Goal: Task Accomplishment & Management: Use online tool/utility

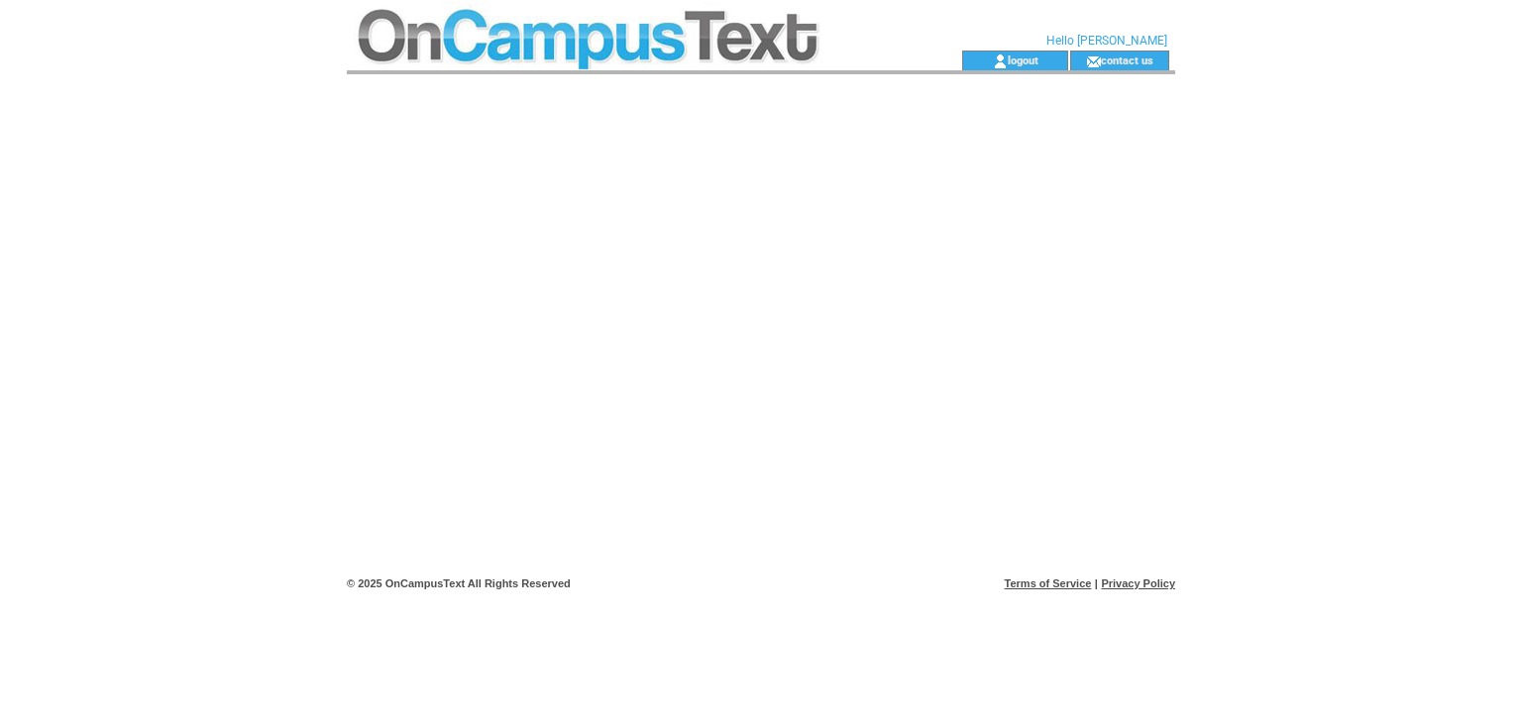
click at [1027, 52] on td "logout" at bounding box center [1015, 61] width 106 height 20
click at [618, 60] on td at bounding box center [619, 61] width 544 height 20
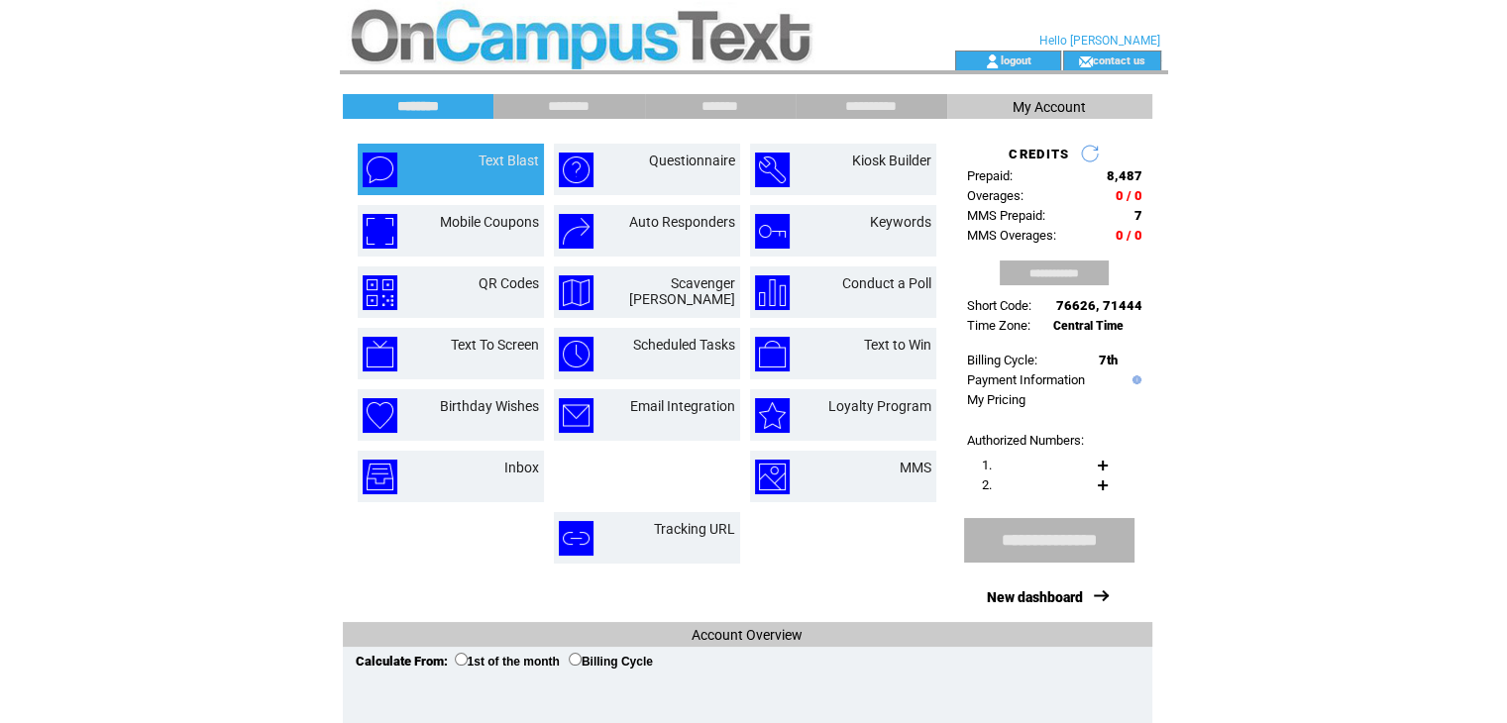
click at [510, 181] on td "Text Blast" at bounding box center [485, 170] width 107 height 35
